Goal: Task Accomplishment & Management: Use online tool/utility

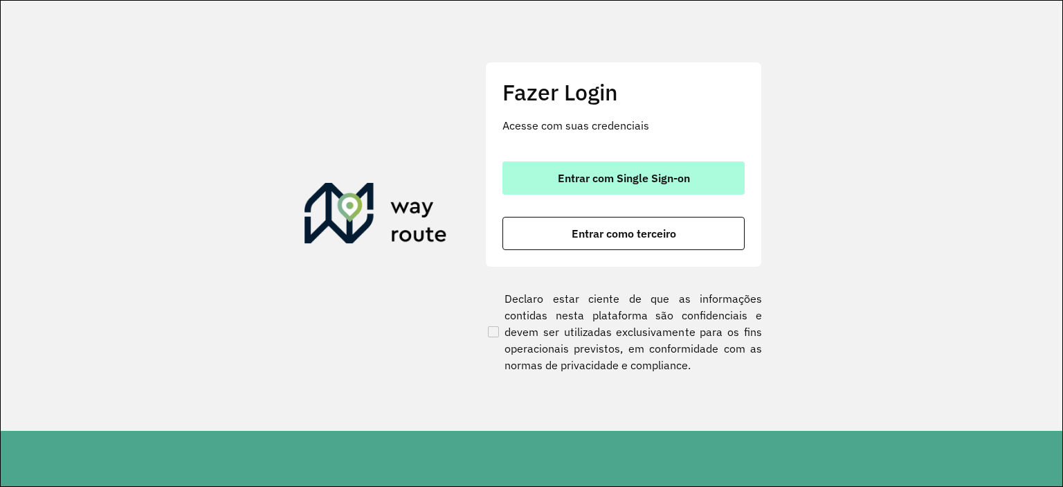
click at [617, 179] on span "Entrar com Single Sign-on" at bounding box center [624, 177] width 132 height 11
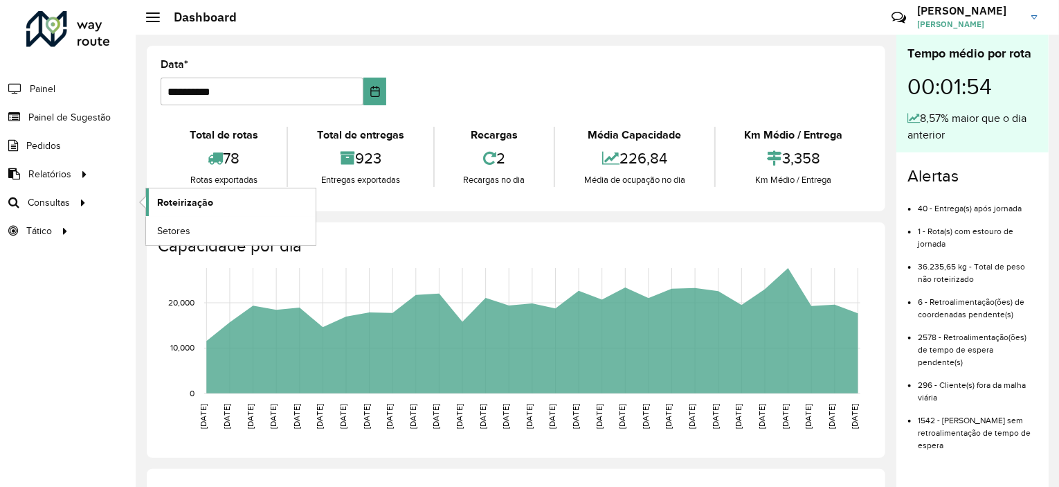
click at [169, 201] on span "Roteirização" at bounding box center [185, 202] width 56 height 15
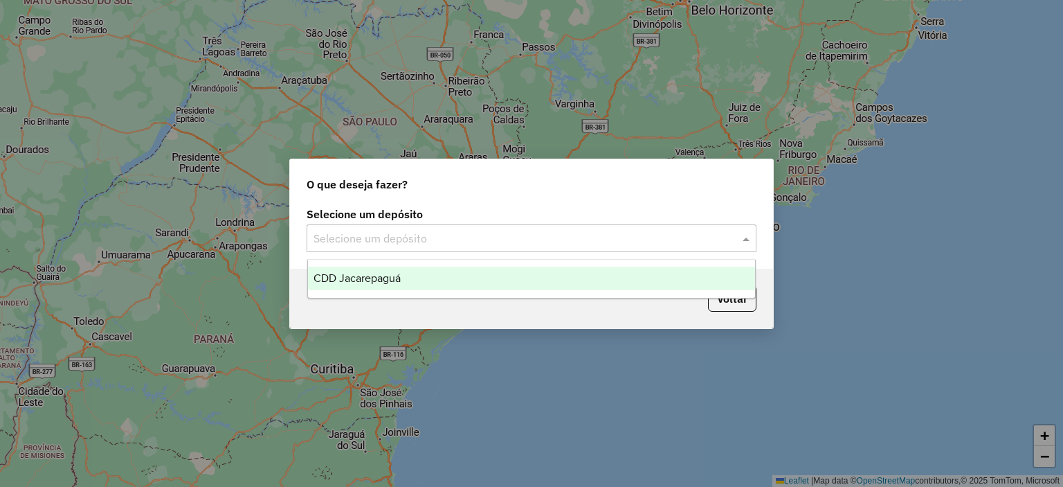
click at [745, 240] on span at bounding box center [747, 238] width 17 height 17
click at [404, 283] on div "CDD Jacarepaguá" at bounding box center [532, 278] width 448 height 24
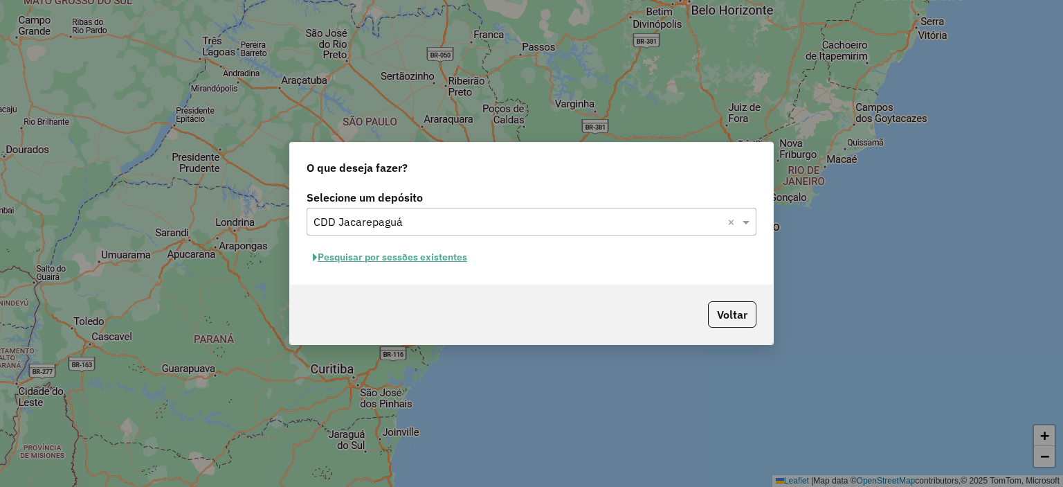
click at [421, 262] on button "Pesquisar por sessões existentes" at bounding box center [390, 256] width 167 height 21
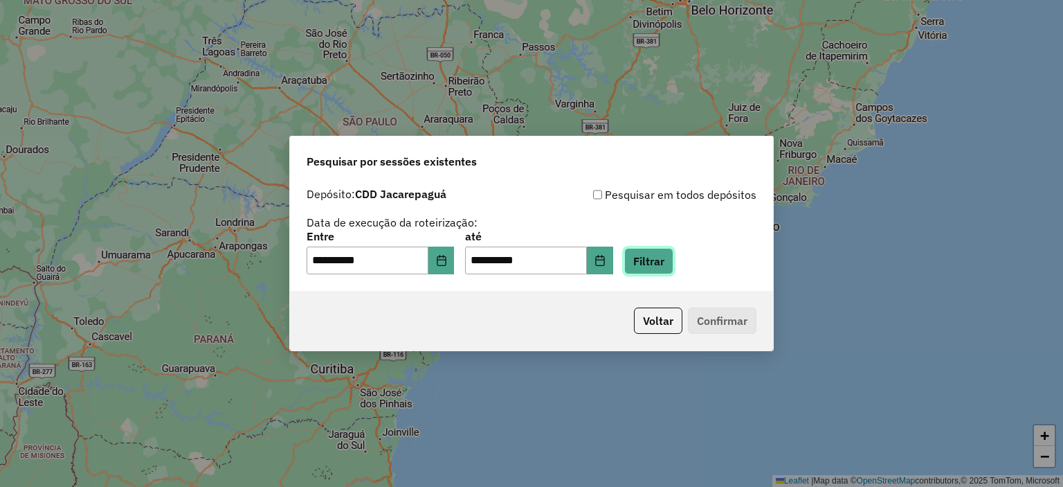
click at [664, 265] on button "Filtrar" at bounding box center [648, 261] width 49 height 26
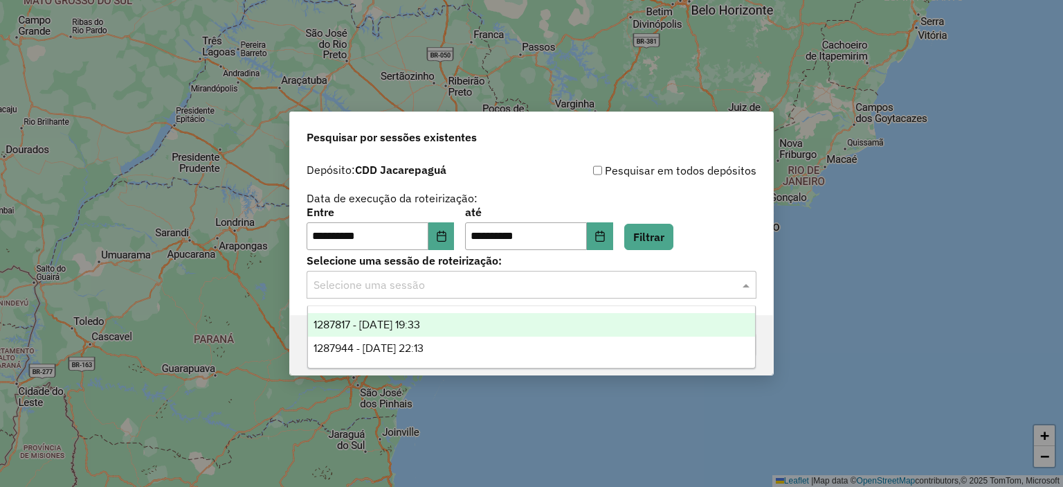
click at [622, 287] on input "text" at bounding box center [517, 285] width 408 height 17
click at [446, 324] on div "1287817 - 03/10/2025 19:33" at bounding box center [532, 325] width 448 height 24
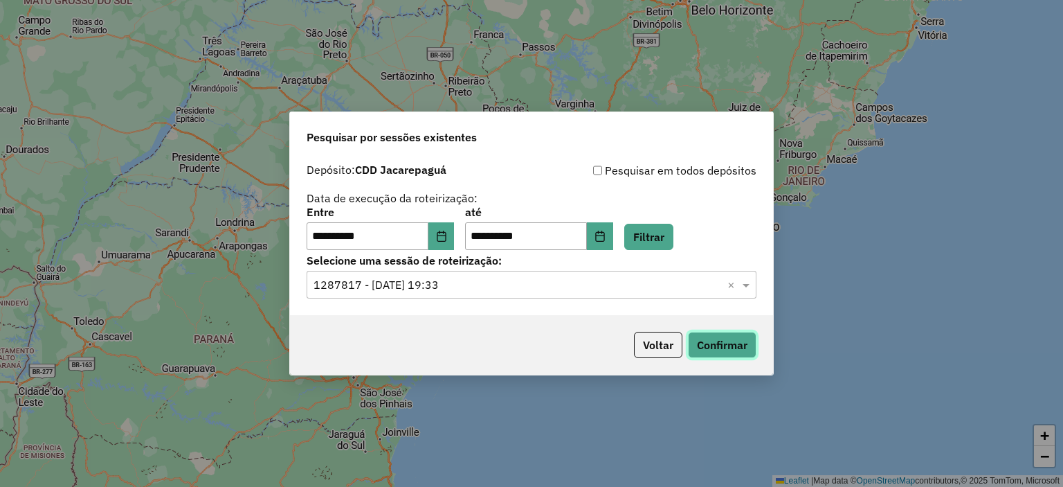
click at [709, 339] on button "Confirmar" at bounding box center [722, 344] width 69 height 26
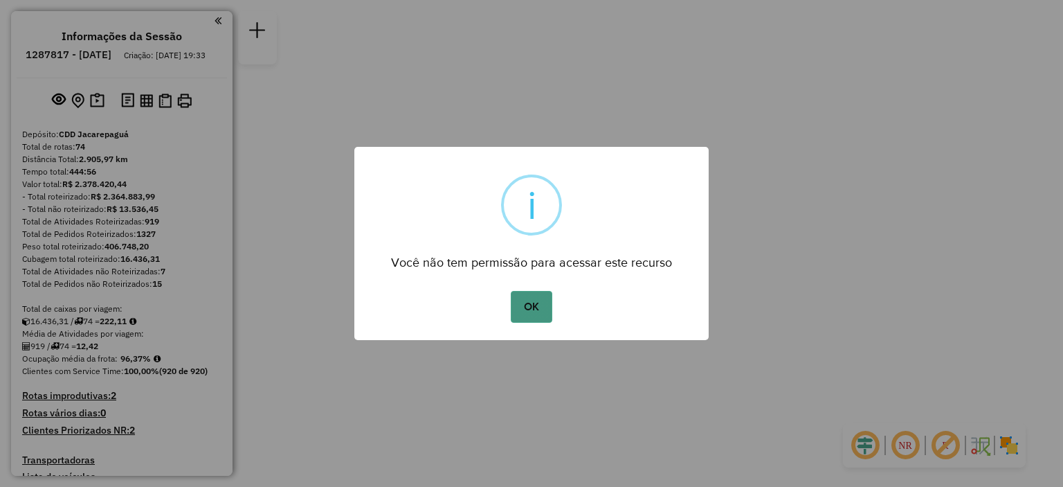
click at [547, 310] on button "OK" at bounding box center [531, 307] width 41 height 32
